Goal: Task Accomplishment & Management: Complete application form

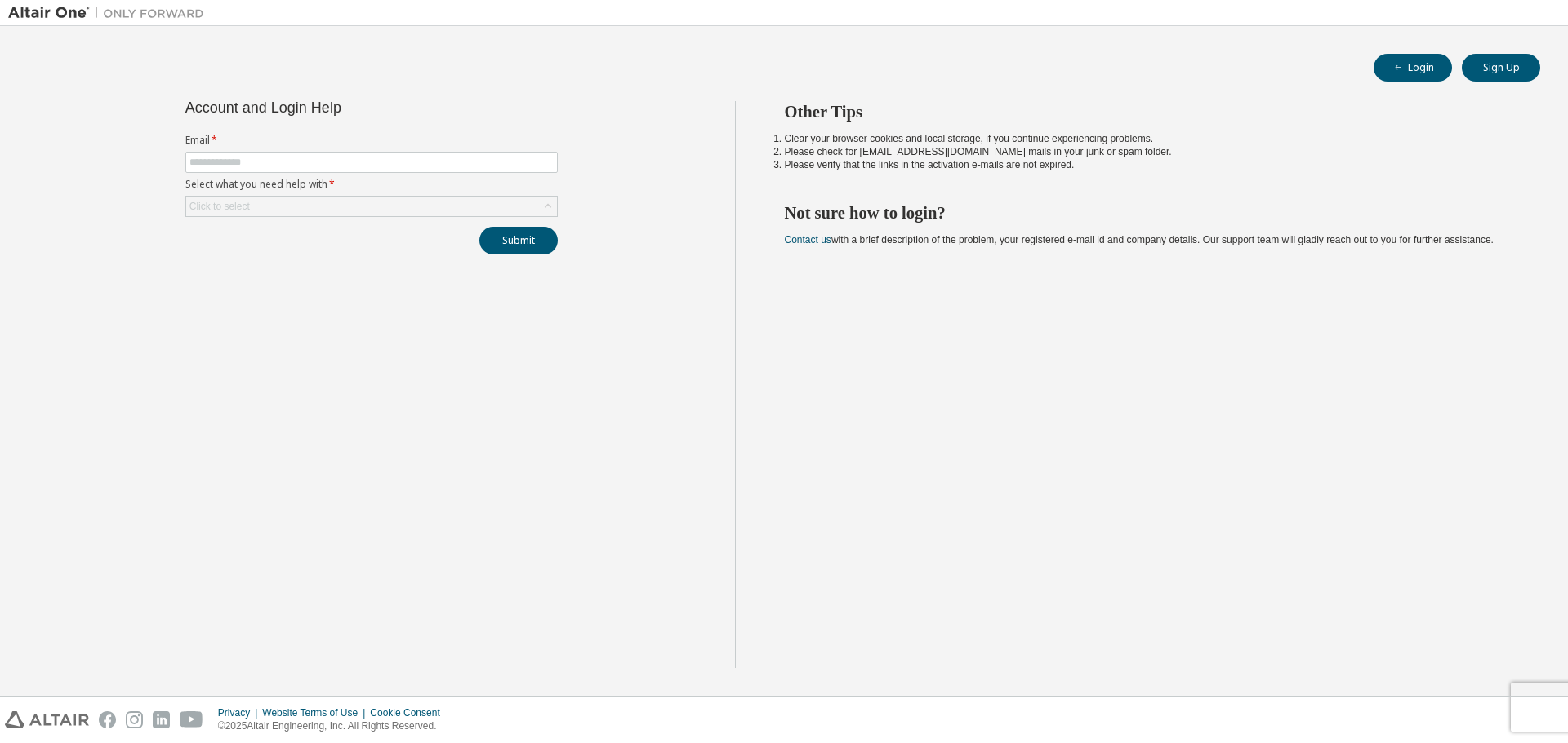
click at [413, 178] on label "Select what you need help with *" at bounding box center [371, 184] width 372 height 13
click at [413, 170] on span at bounding box center [371, 162] width 372 height 21
click at [422, 164] on input "text" at bounding box center [371, 162] width 364 height 13
click at [372, 200] on div "Click to select" at bounding box center [371, 206] width 370 height 19
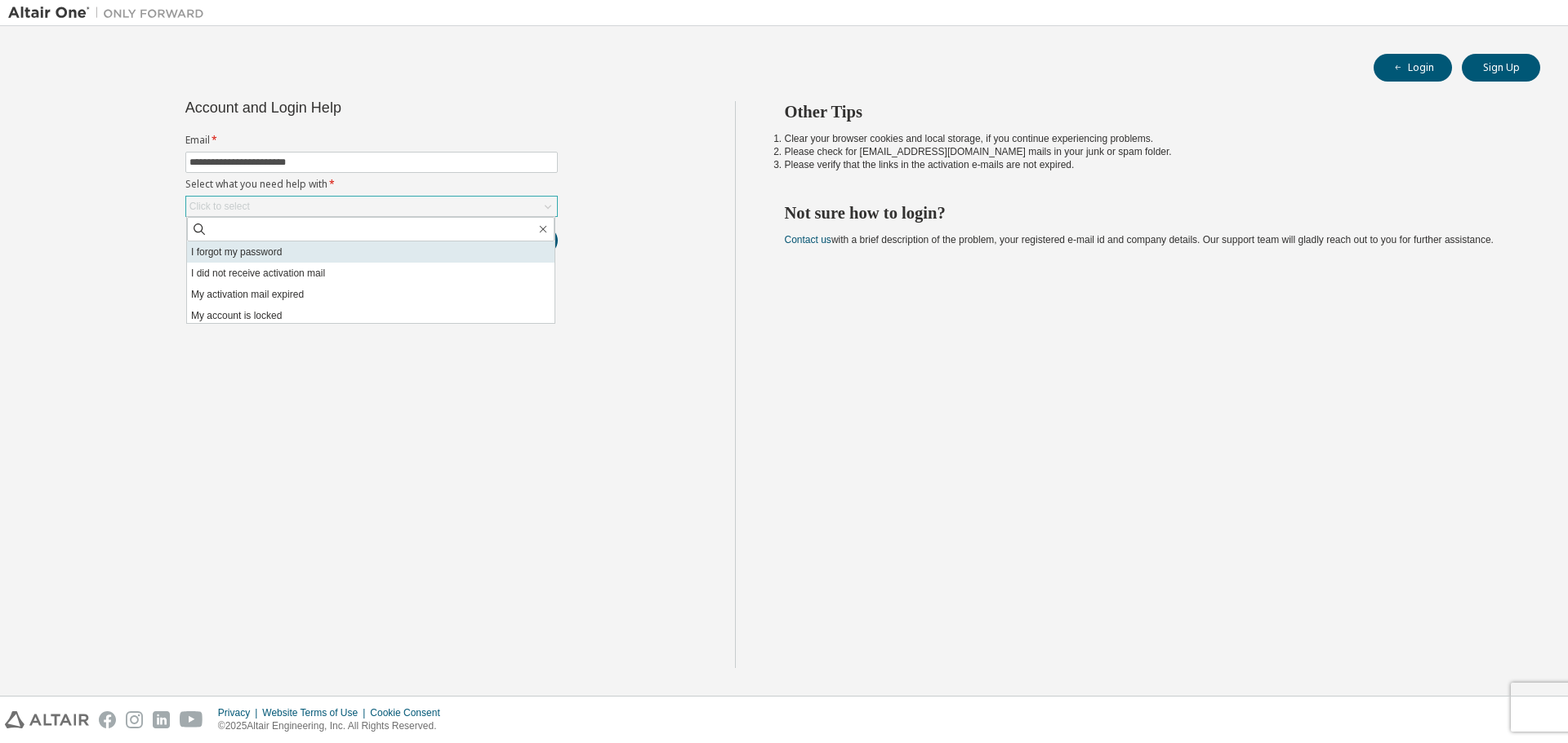
click at [265, 261] on li "I forgot my password" at bounding box center [370, 252] width 368 height 21
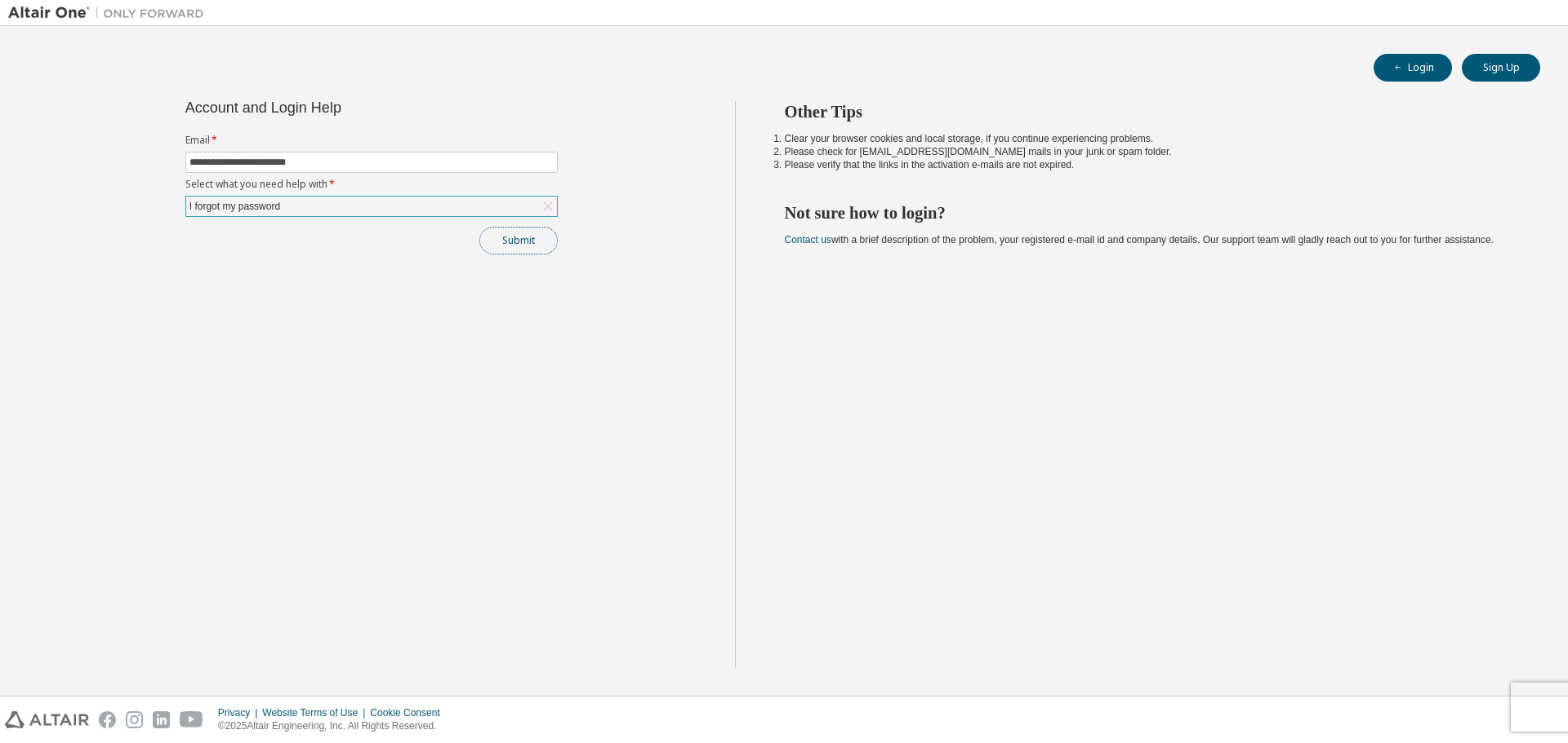
click at [524, 241] on button "Submit" at bounding box center [518, 240] width 78 height 27
click at [534, 244] on button "Submit" at bounding box center [518, 240] width 78 height 27
click at [541, 240] on button "Submit" at bounding box center [518, 240] width 78 height 27
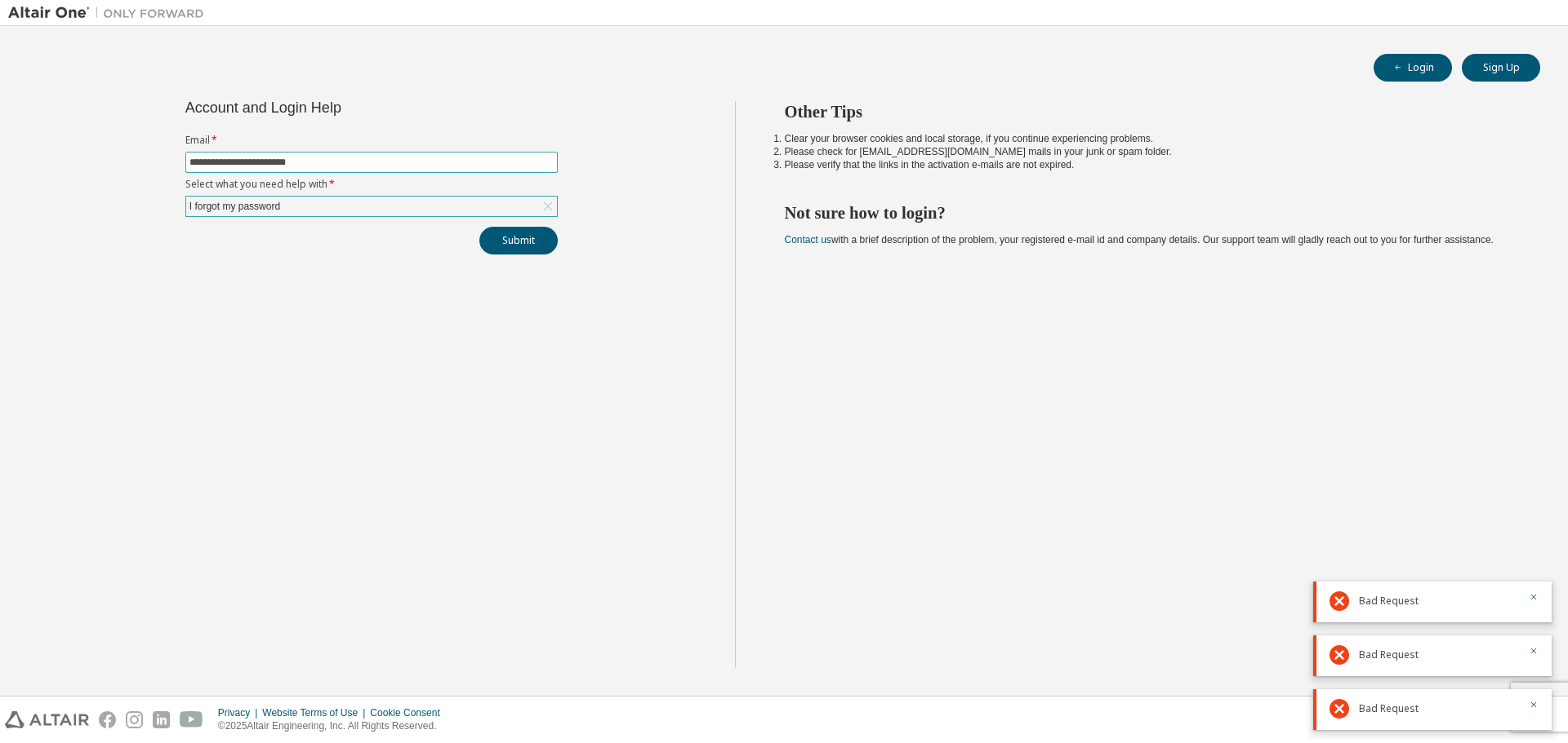
click at [331, 161] on input "**********" at bounding box center [371, 162] width 364 height 13
type input "**********"
click at [499, 229] on button "Submit" at bounding box center [518, 240] width 78 height 27
click at [1421, 65] on button "Login" at bounding box center [1412, 67] width 78 height 27
